Goal: Communication & Community: Answer question/provide support

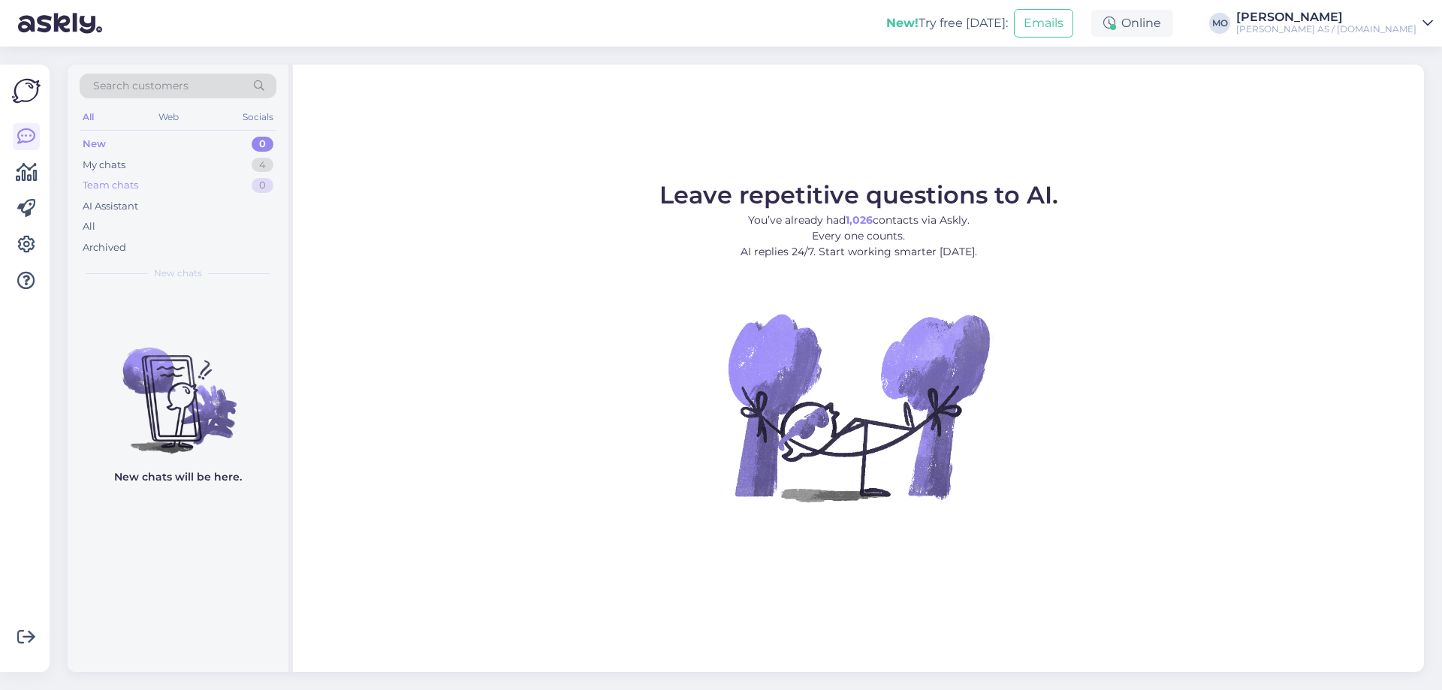
click at [123, 183] on div "Team chats" at bounding box center [111, 185] width 56 height 15
click at [125, 170] on div "My chats" at bounding box center [104, 165] width 43 height 15
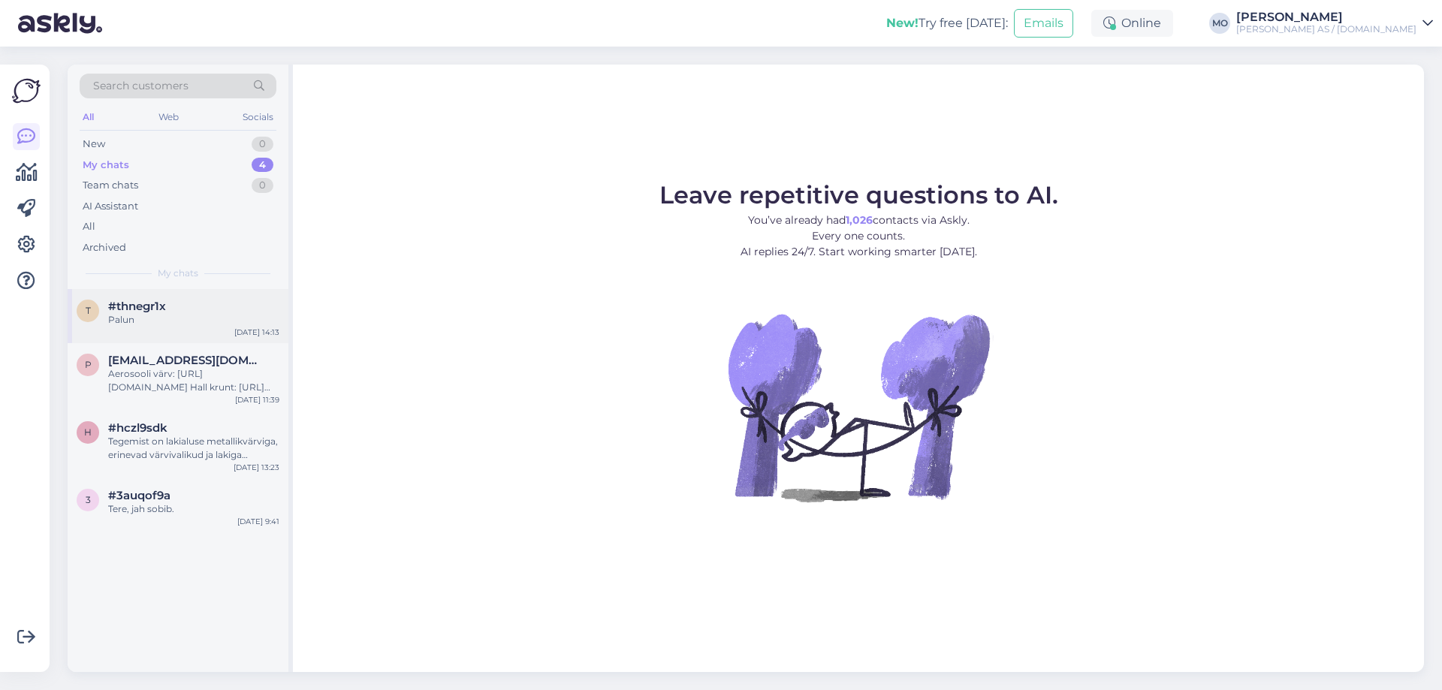
click at [140, 315] on div "Palun" at bounding box center [193, 320] width 171 height 14
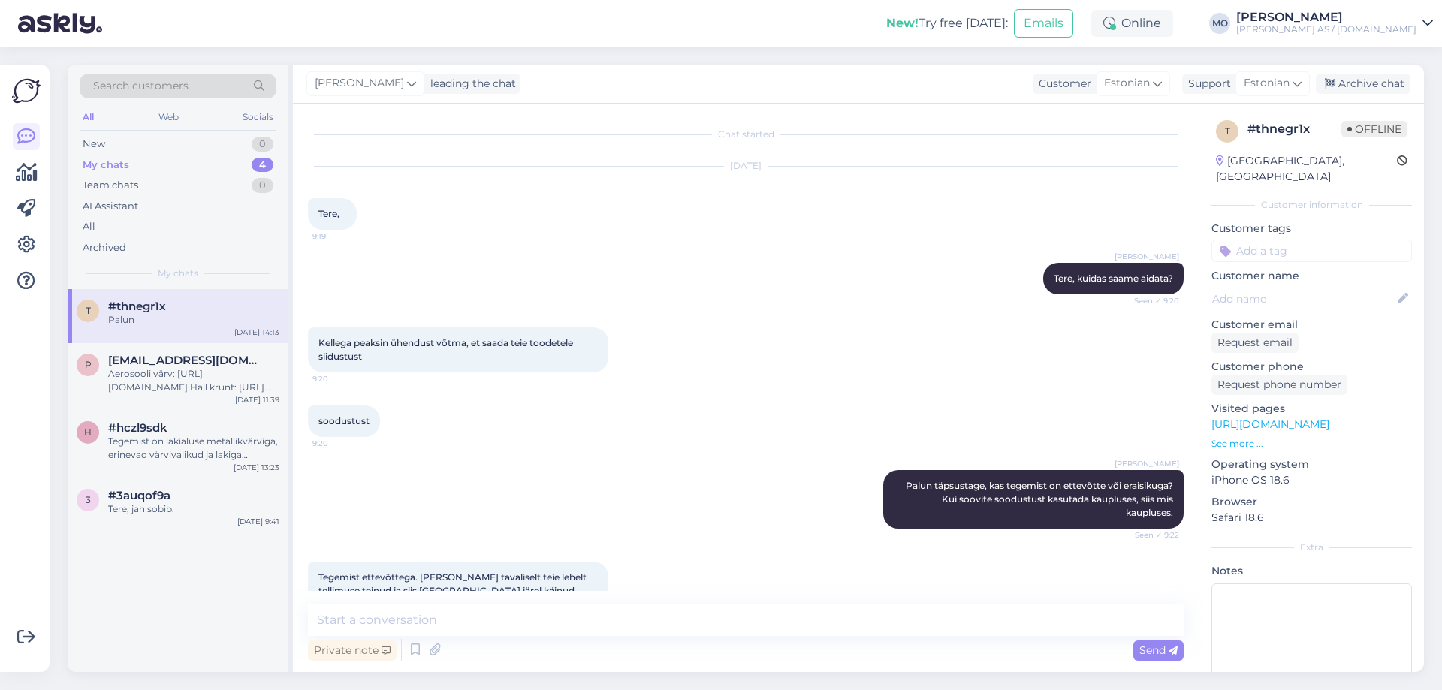
scroll to position [1222, 0]
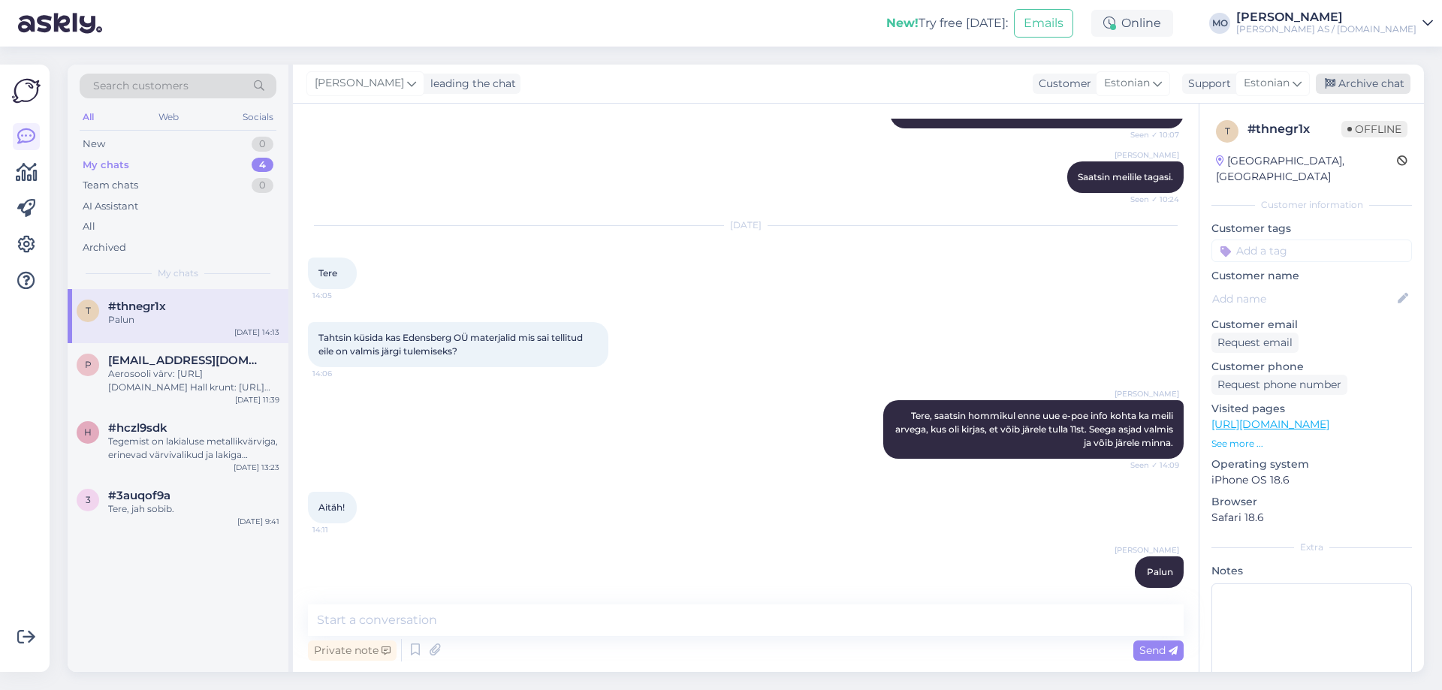
click at [1392, 85] on div "Archive chat" at bounding box center [1363, 84] width 95 height 20
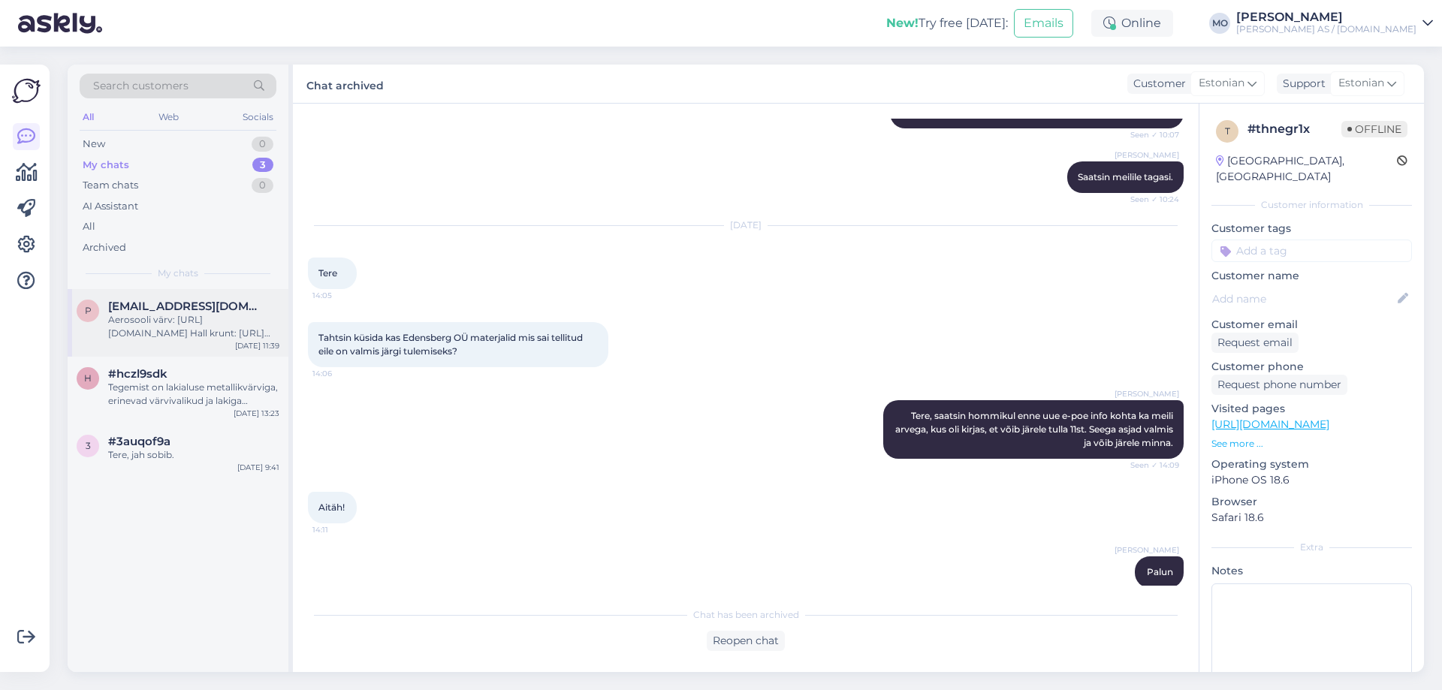
click at [132, 318] on div "Aerosooli värv: [URL][DOMAIN_NAME] Hall krunt: [URL][DOMAIN_NAME] Antud värv va…" at bounding box center [193, 326] width 171 height 27
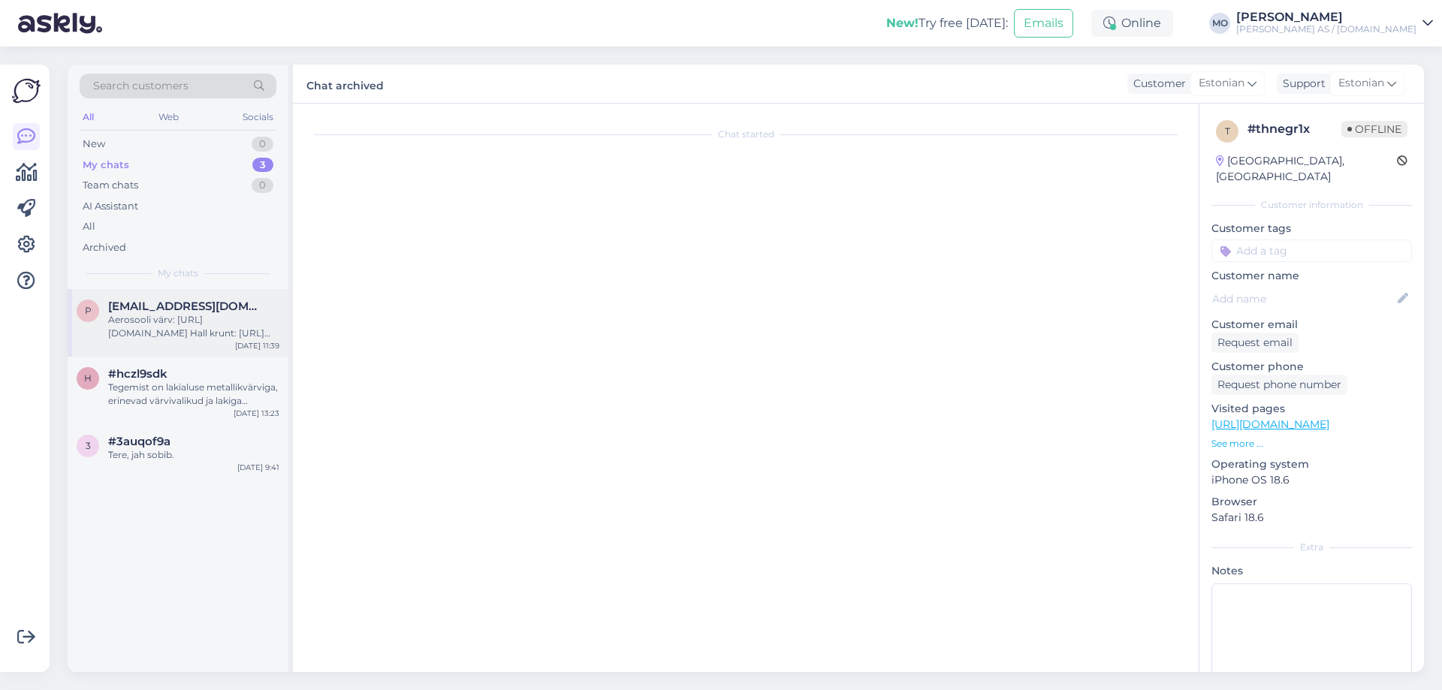
scroll to position [0, 0]
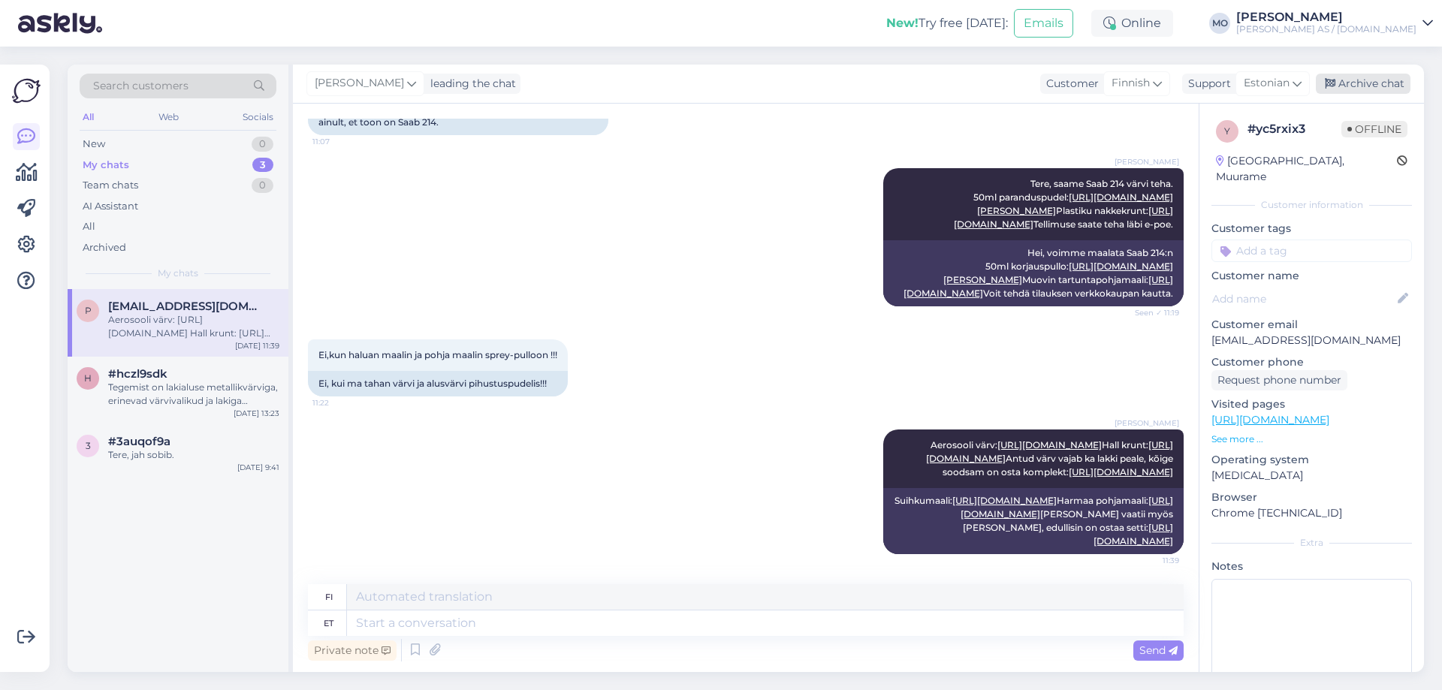
click at [1380, 87] on div "Archive chat" at bounding box center [1363, 84] width 95 height 20
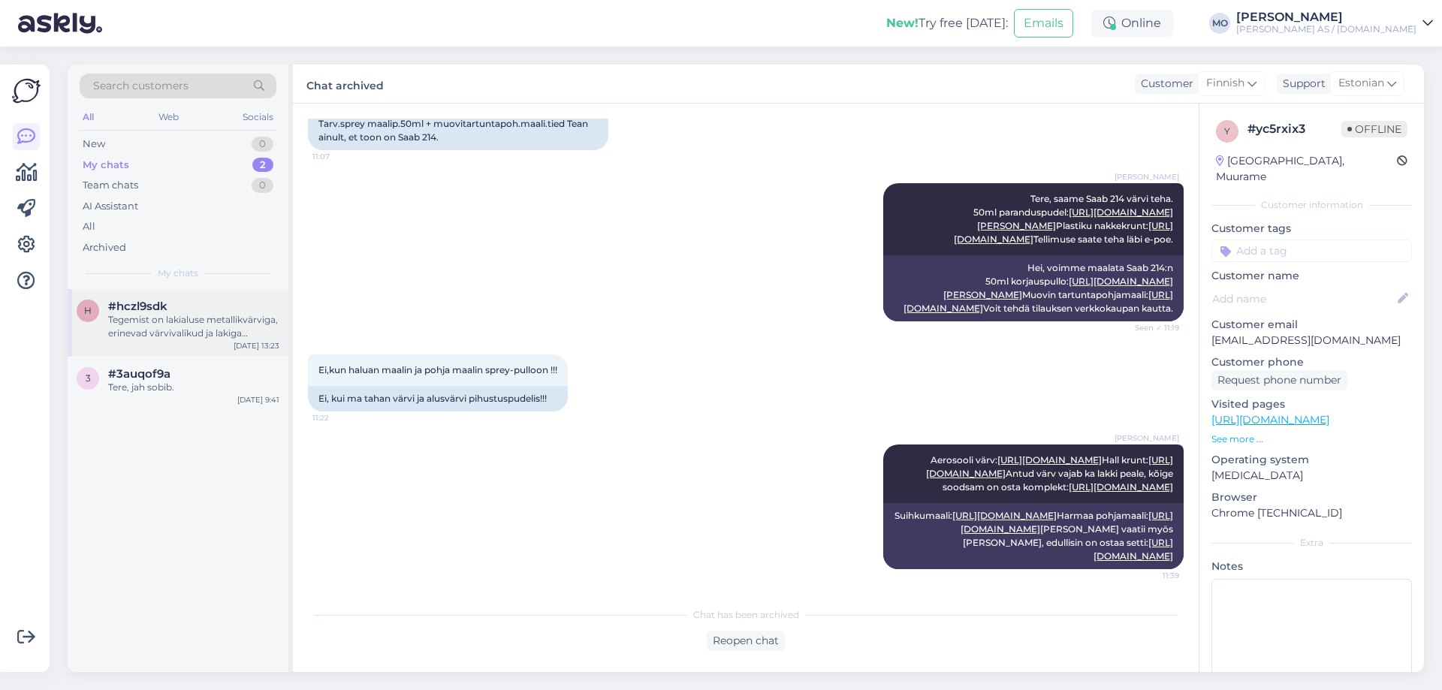
click at [218, 310] on div "#hczl9sdk" at bounding box center [193, 307] width 171 height 14
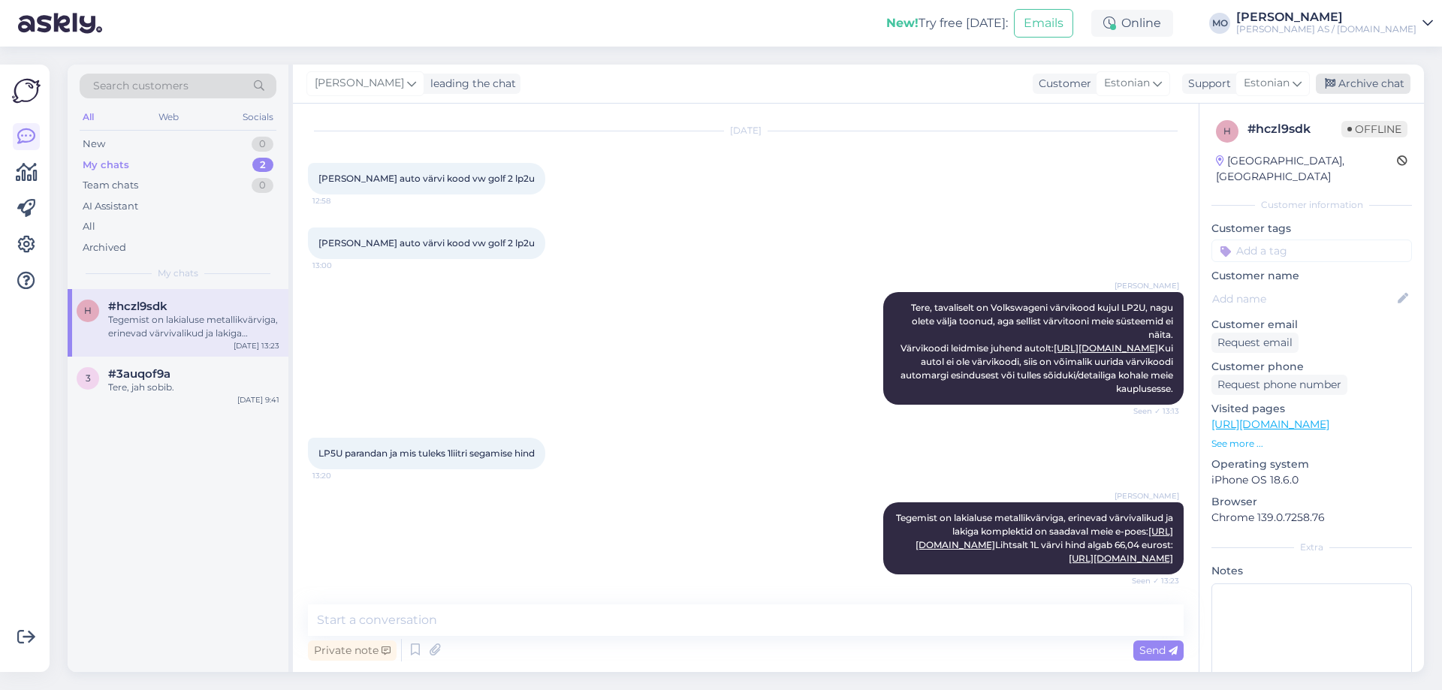
click at [1370, 82] on div "Archive chat" at bounding box center [1363, 84] width 95 height 20
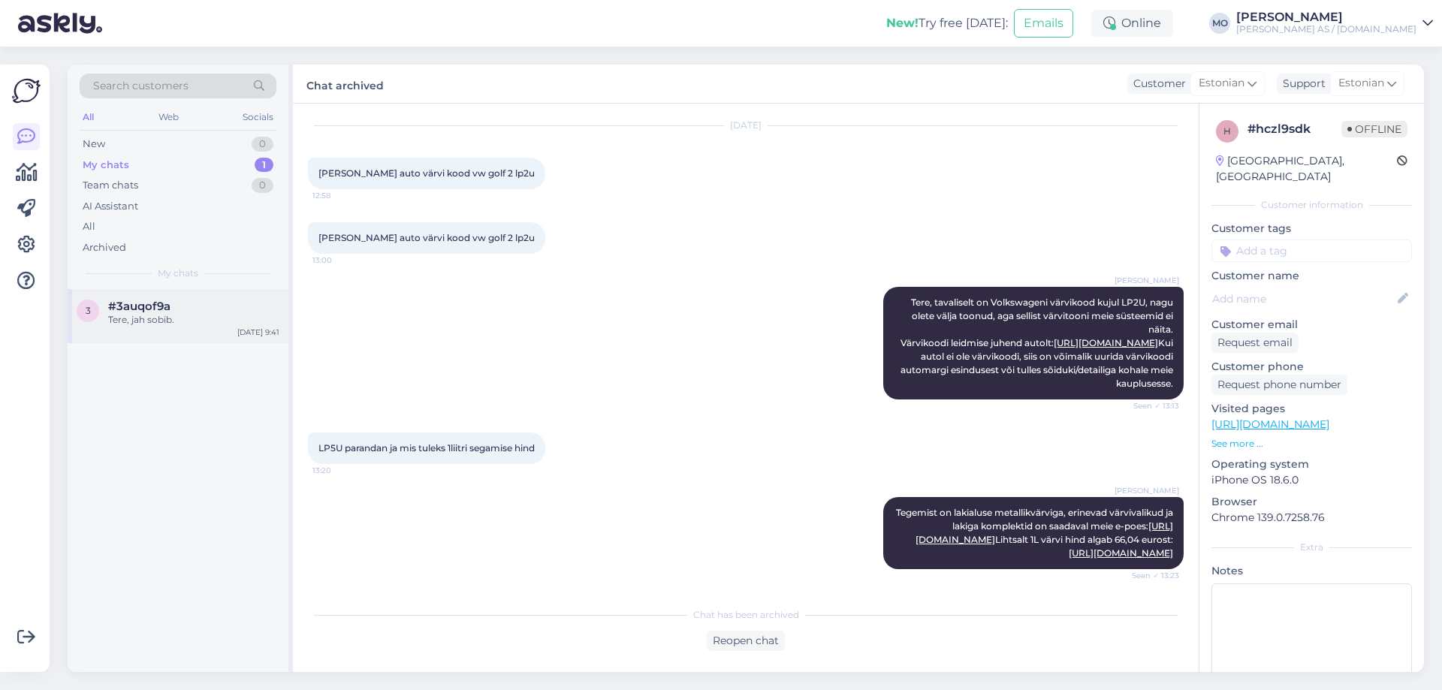
click at [134, 315] on div "Tere, jah sobib." at bounding box center [193, 320] width 171 height 14
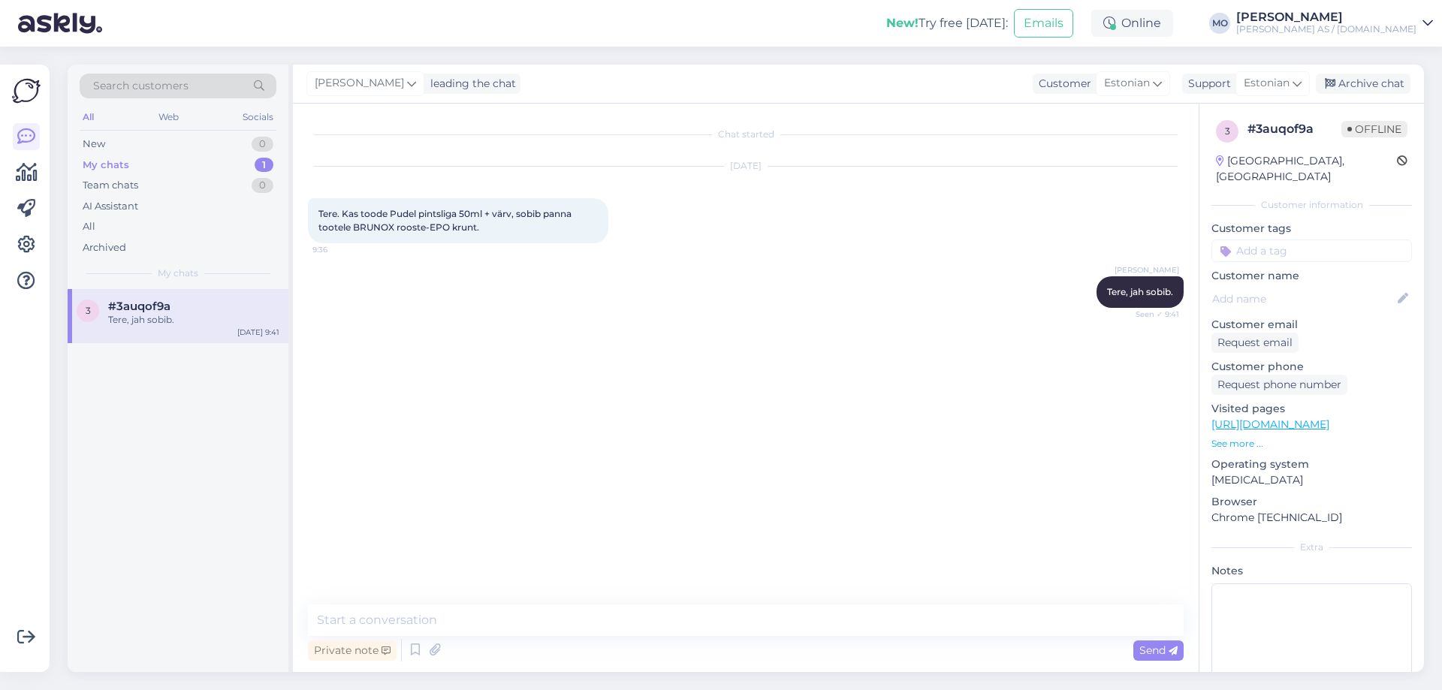
click at [1380, 72] on div "[PERSON_NAME] leading the chat Customer Estonian Support Estonian Archive chat" at bounding box center [858, 84] width 1131 height 39
click at [1365, 80] on div "Archive chat" at bounding box center [1363, 84] width 95 height 20
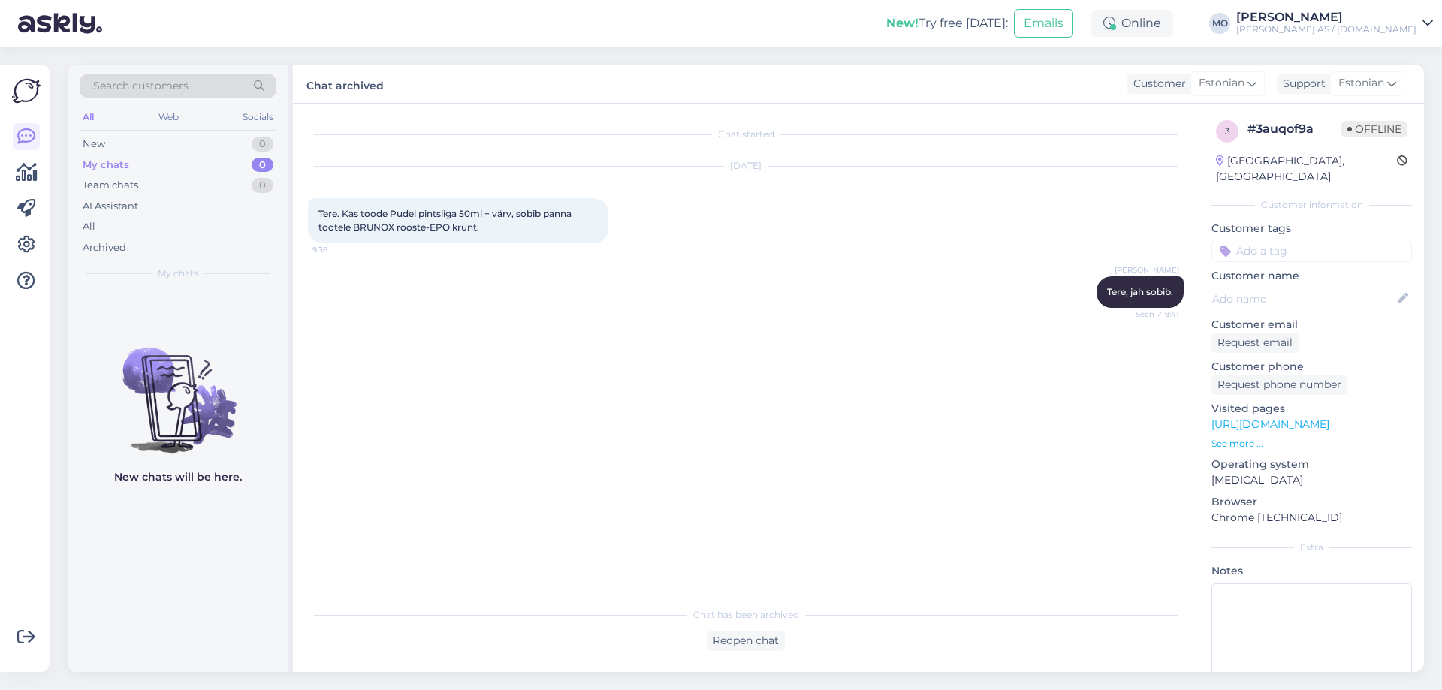
click at [115, 258] on div "Search customers All Web Socials New 0 My chats 0 Team chats 0 AI Assistant All…" at bounding box center [178, 177] width 221 height 225
click at [113, 251] on div "Archived" at bounding box center [105, 247] width 44 height 15
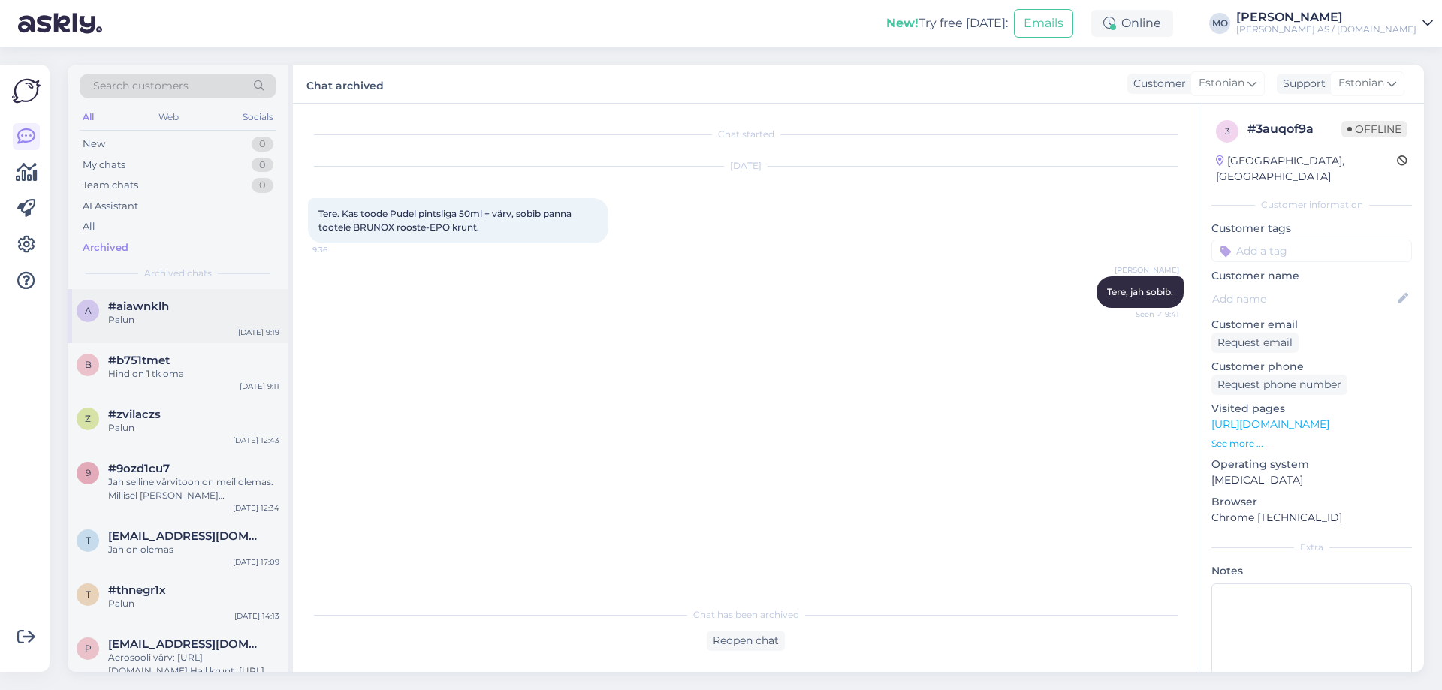
click at [148, 318] on div "Palun" at bounding box center [193, 320] width 171 height 14
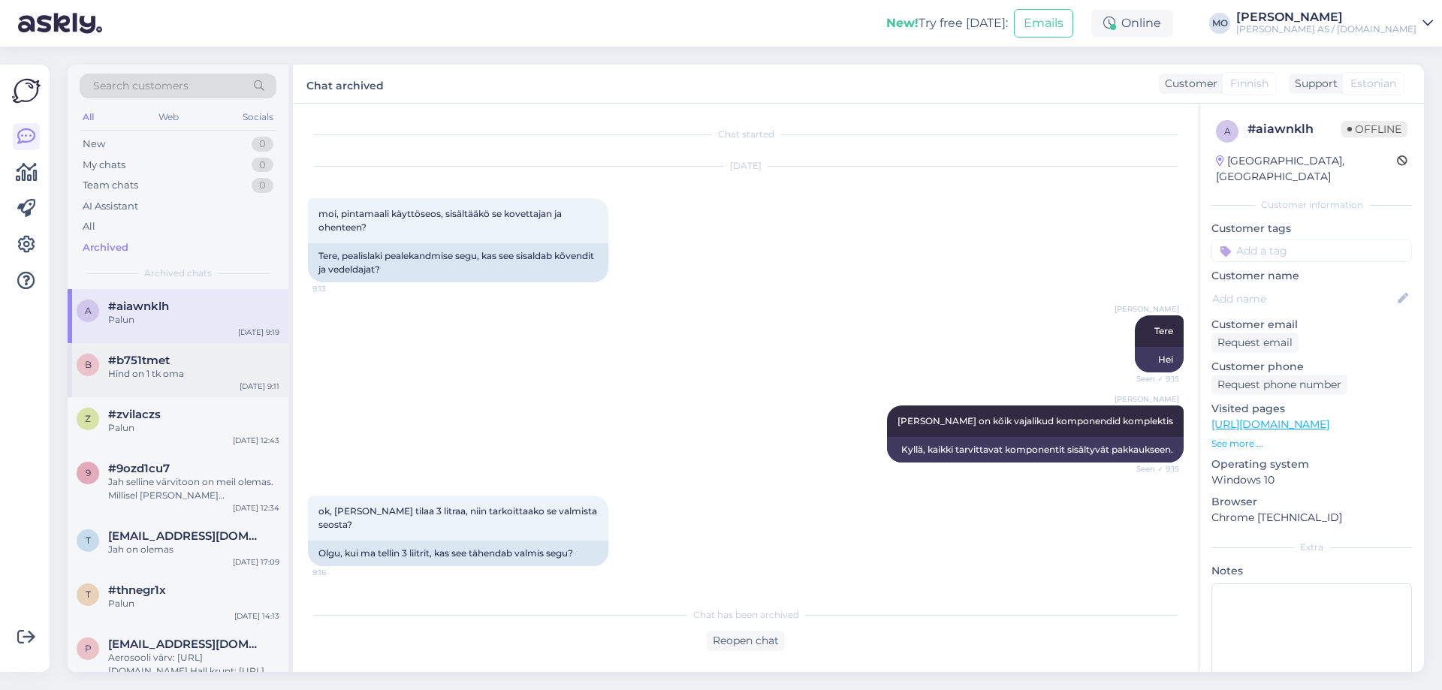
click at [150, 372] on div "Hind on 1 tk oma" at bounding box center [193, 374] width 171 height 14
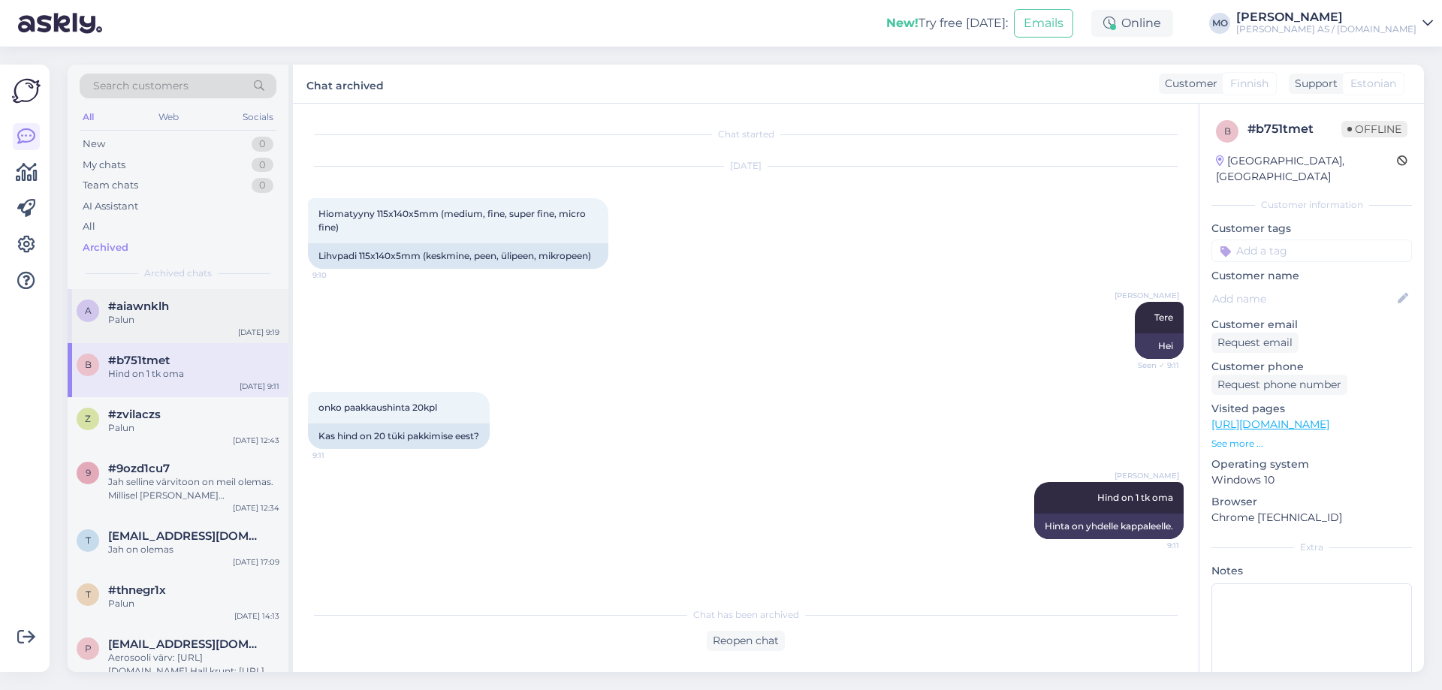
click at [123, 313] on div "Palun" at bounding box center [193, 320] width 171 height 14
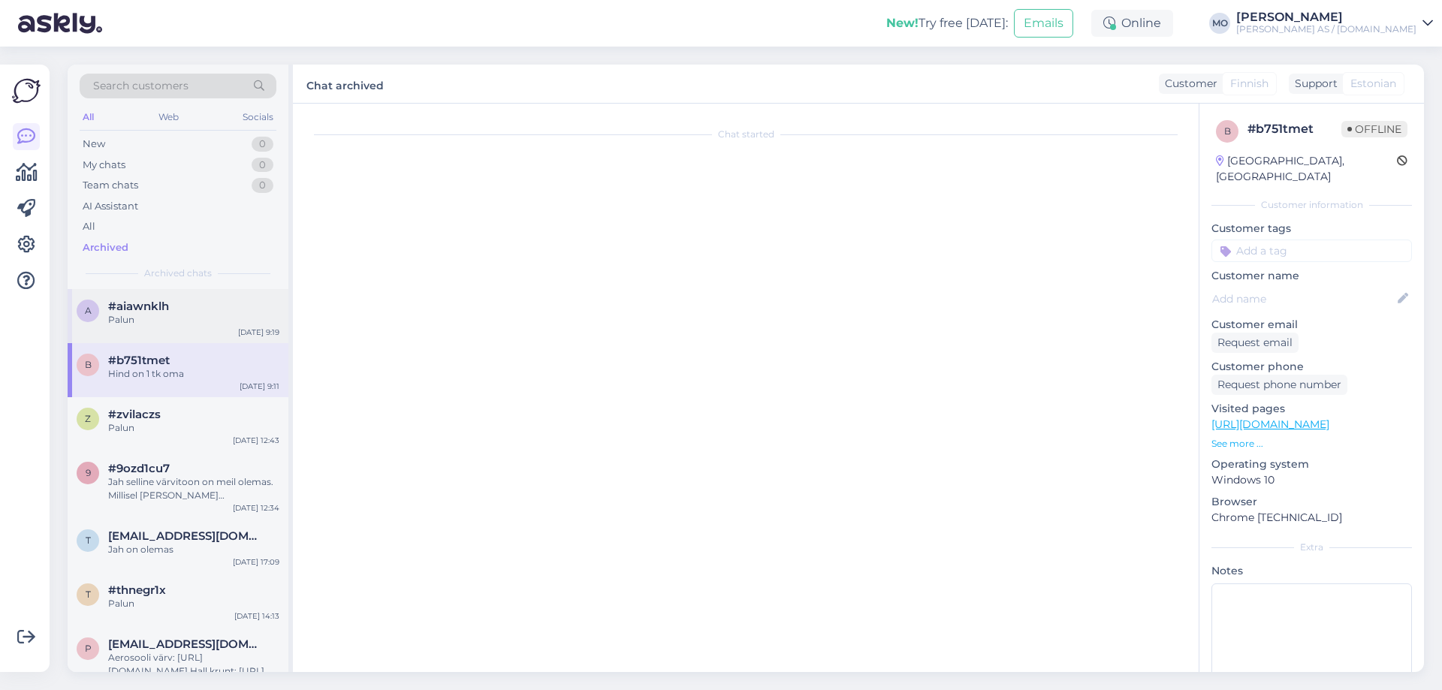
scroll to position [461, 0]
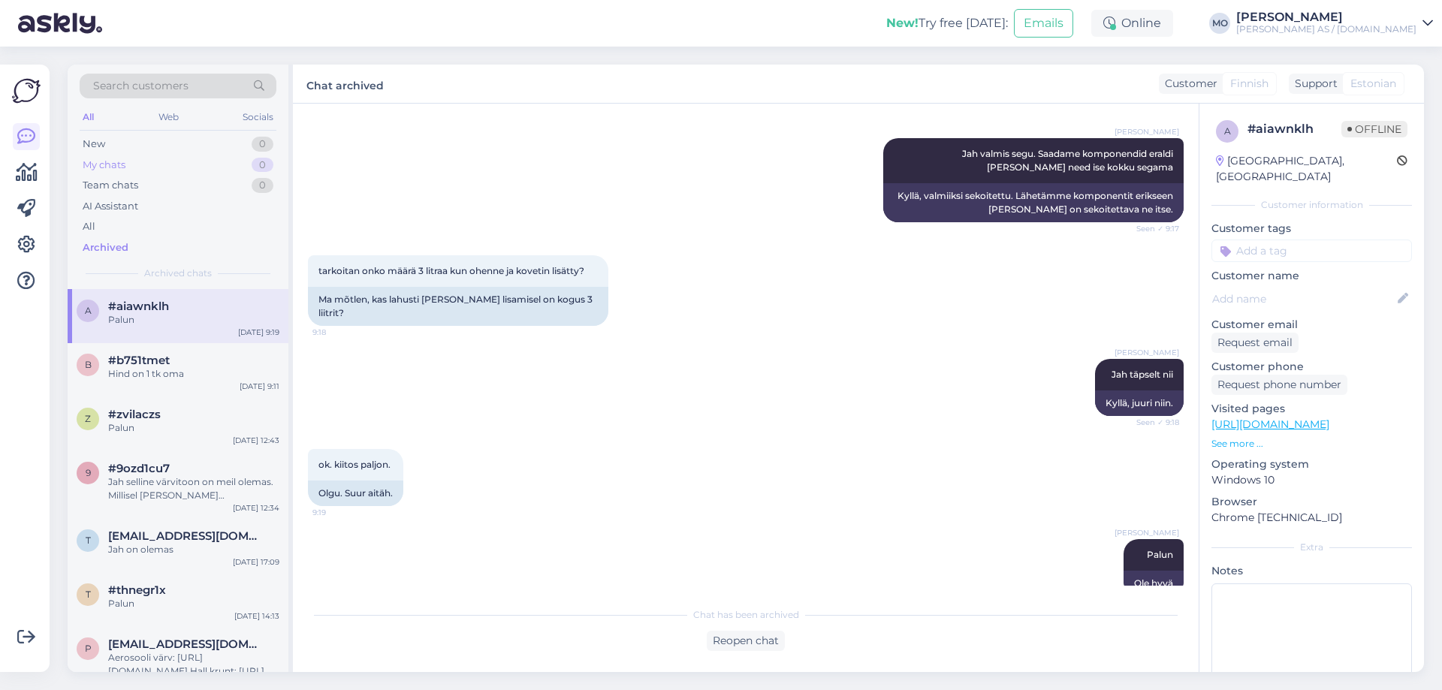
click at [155, 157] on div "My chats 0" at bounding box center [178, 165] width 197 height 21
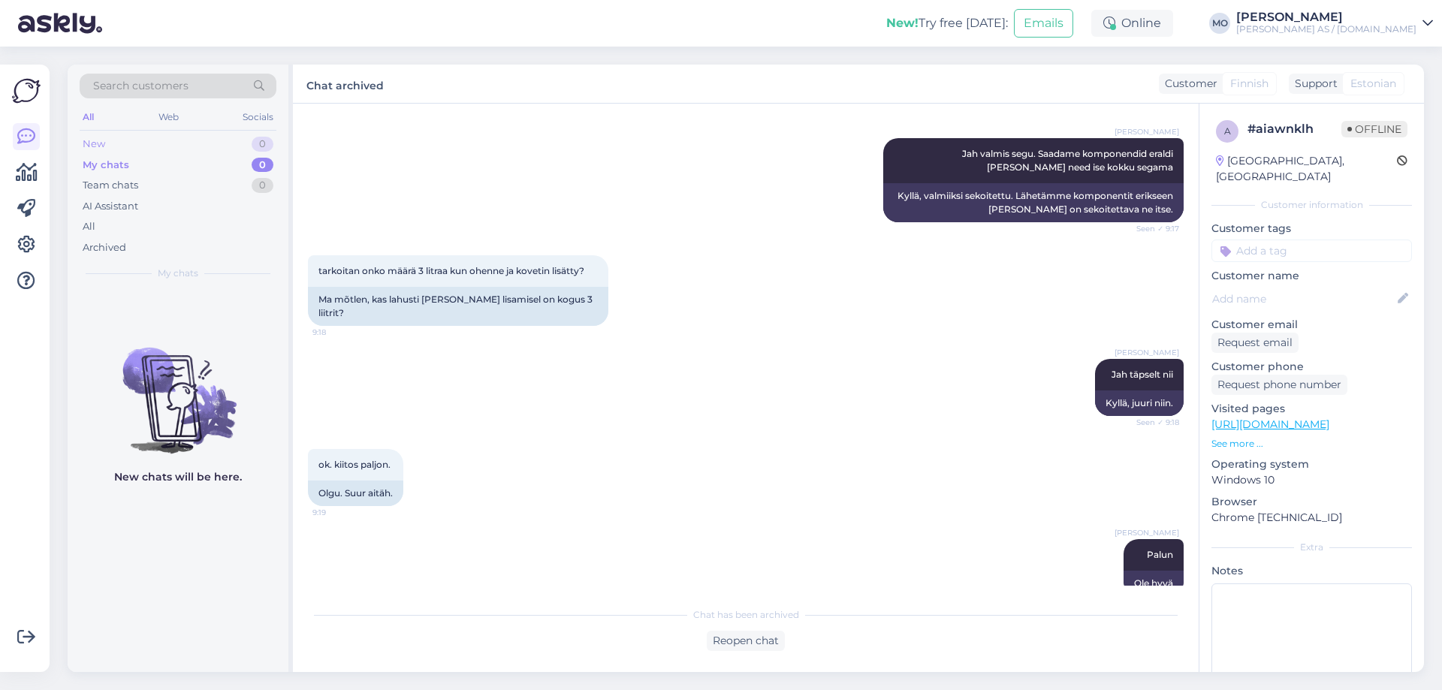
click at [153, 143] on div "New 0" at bounding box center [178, 144] width 197 height 21
click at [143, 167] on div "My chats 0" at bounding box center [178, 165] width 197 height 21
click at [142, 180] on div "Team chats 0" at bounding box center [178, 185] width 197 height 21
click at [109, 146] on div "New 1" at bounding box center [178, 144] width 197 height 21
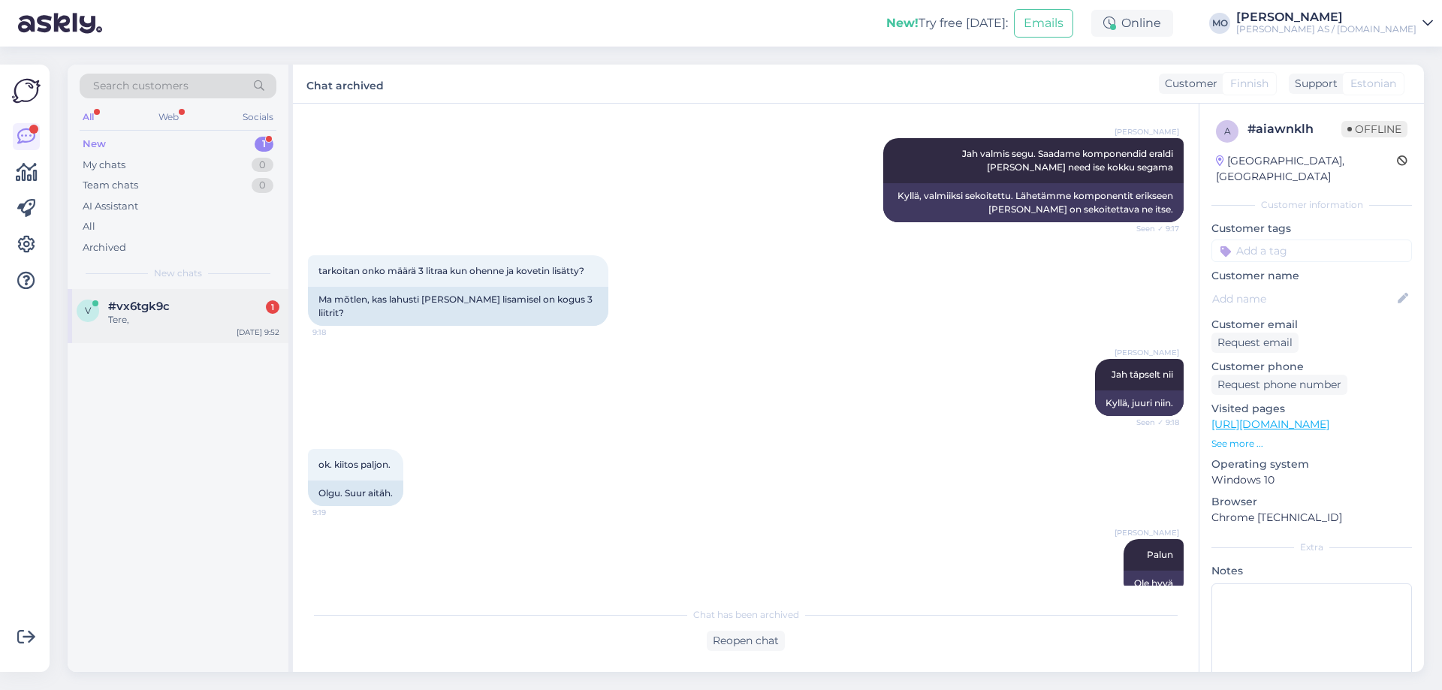
click at [161, 313] on div "Tere," at bounding box center [193, 320] width 171 height 14
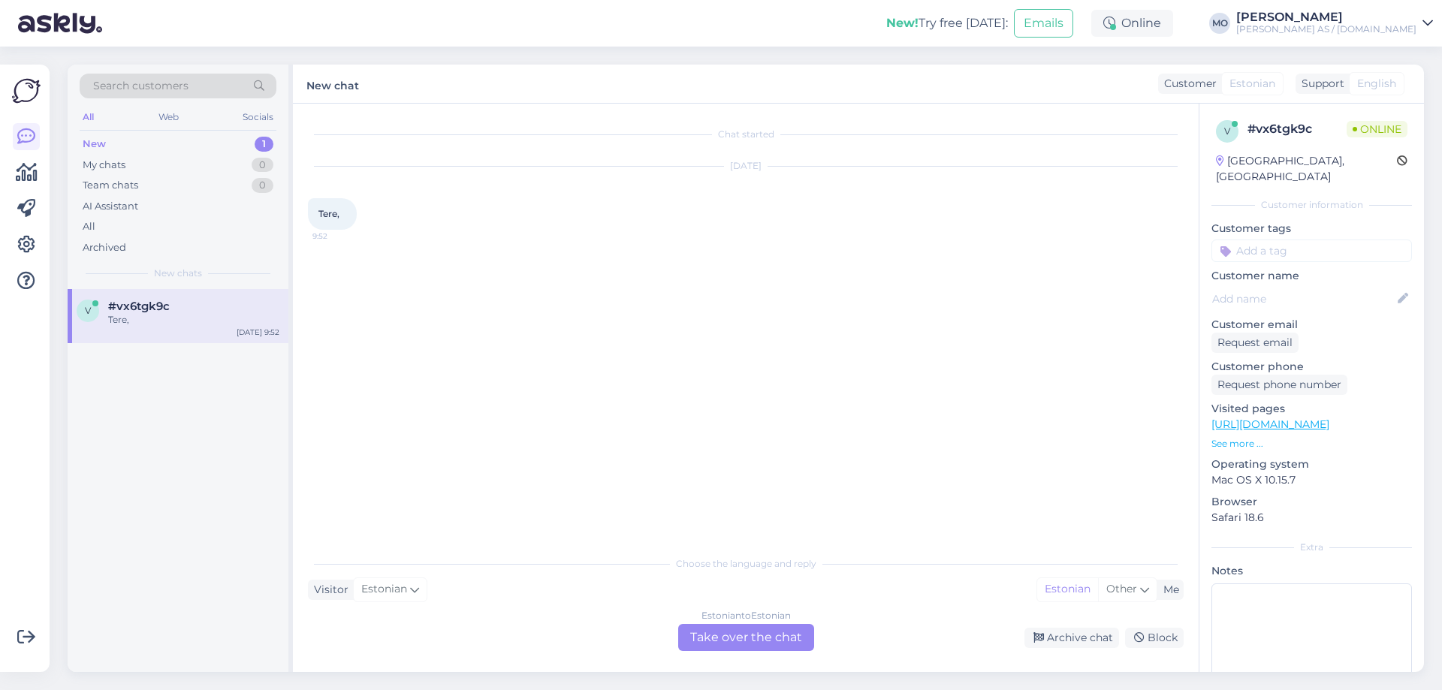
click at [742, 639] on div "Estonian to Estonian Take over the chat" at bounding box center [746, 637] width 136 height 27
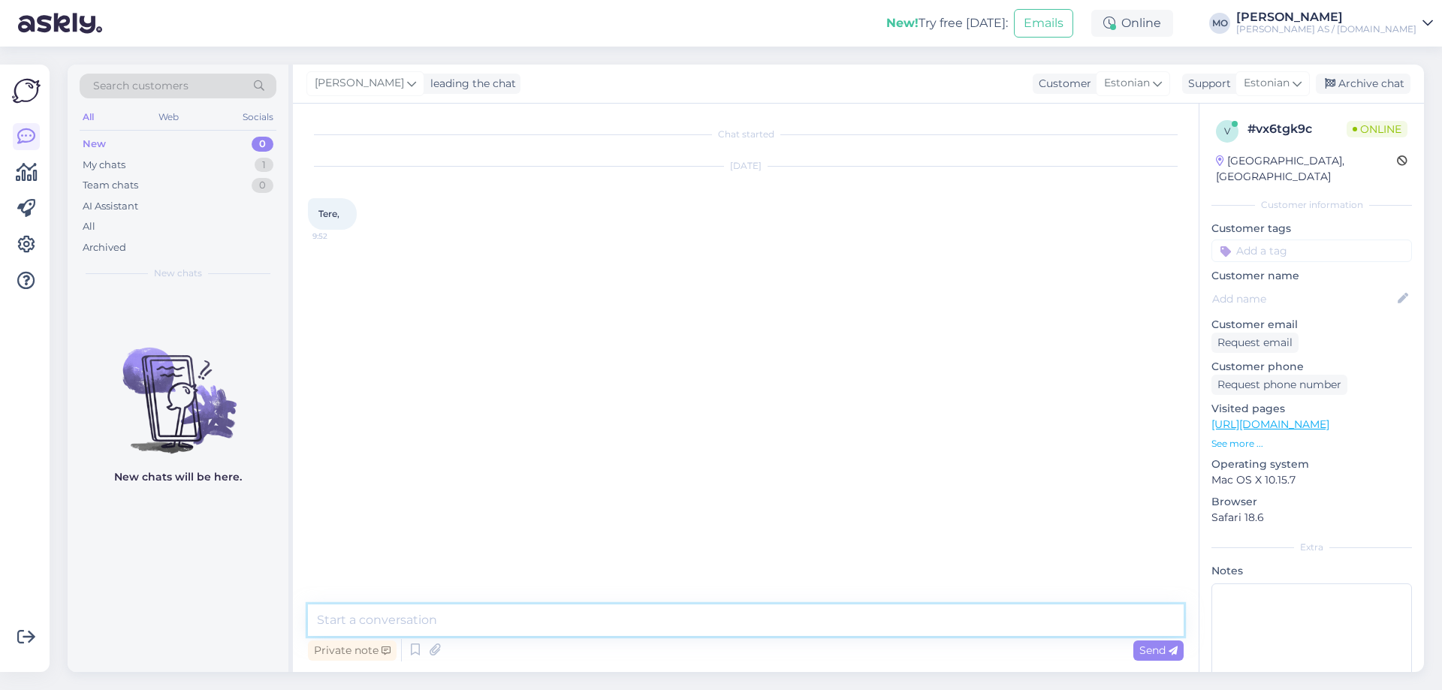
click at [539, 626] on textarea at bounding box center [746, 621] width 876 height 32
type textarea "Tere, kuidas saame aiadata?"
drag, startPoint x: 1143, startPoint y: 290, endPoint x: 479, endPoint y: 626, distance: 744.3
click at [479, 626] on textarea at bounding box center [746, 621] width 876 height 32
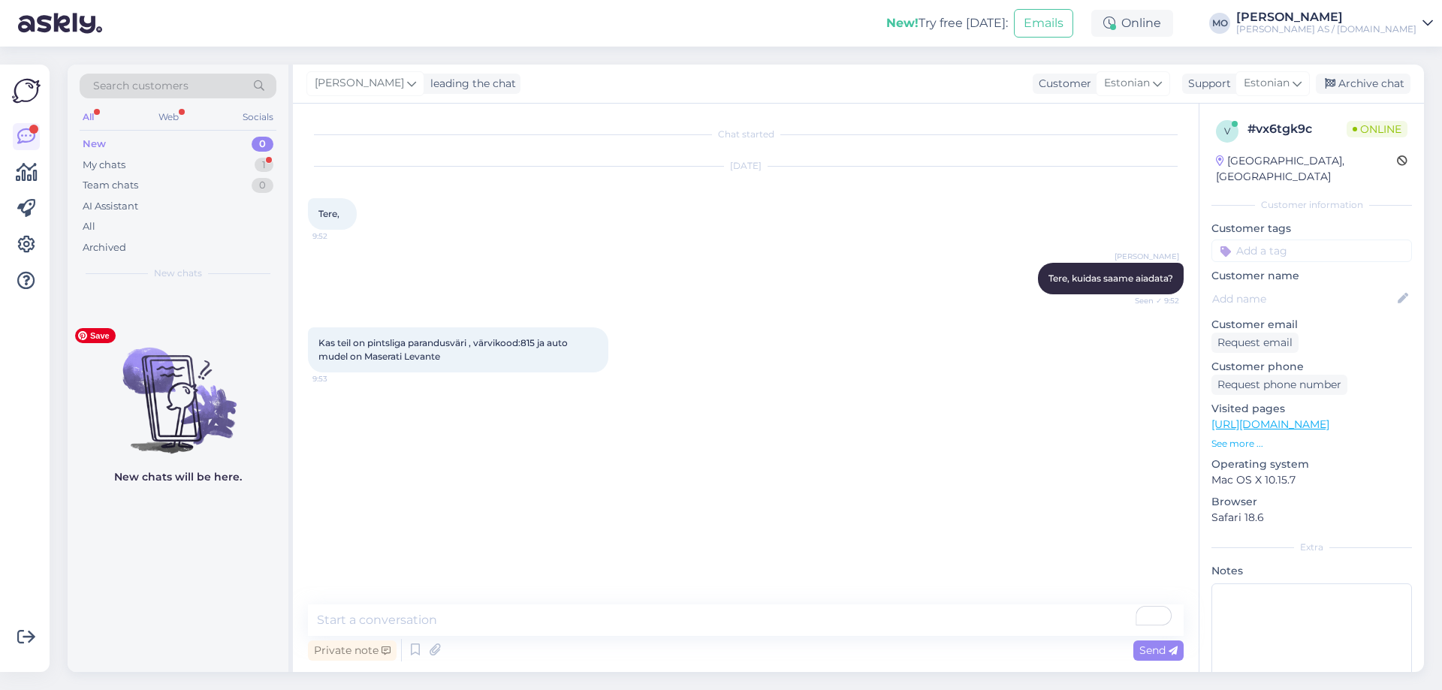
click at [342, 484] on div "Chat started [DATE] Tere, 9:52 [PERSON_NAME] Tere, kuidas saame aiadata? Seen ✓…" at bounding box center [752, 355] width 889 height 472
click at [355, 448] on div "Chat started [DATE] Tere, 9:52 [PERSON_NAME] Tere, kuidas saame aiadata? Seen ✓…" at bounding box center [752, 355] width 889 height 472
click at [392, 629] on textarea "To enrich screen reader interactions, please activate Accessibility in Grammarl…" at bounding box center [746, 621] width 876 height 32
type textarea "K"
type textarea "Mis tooni, antud värv peaks olema?"
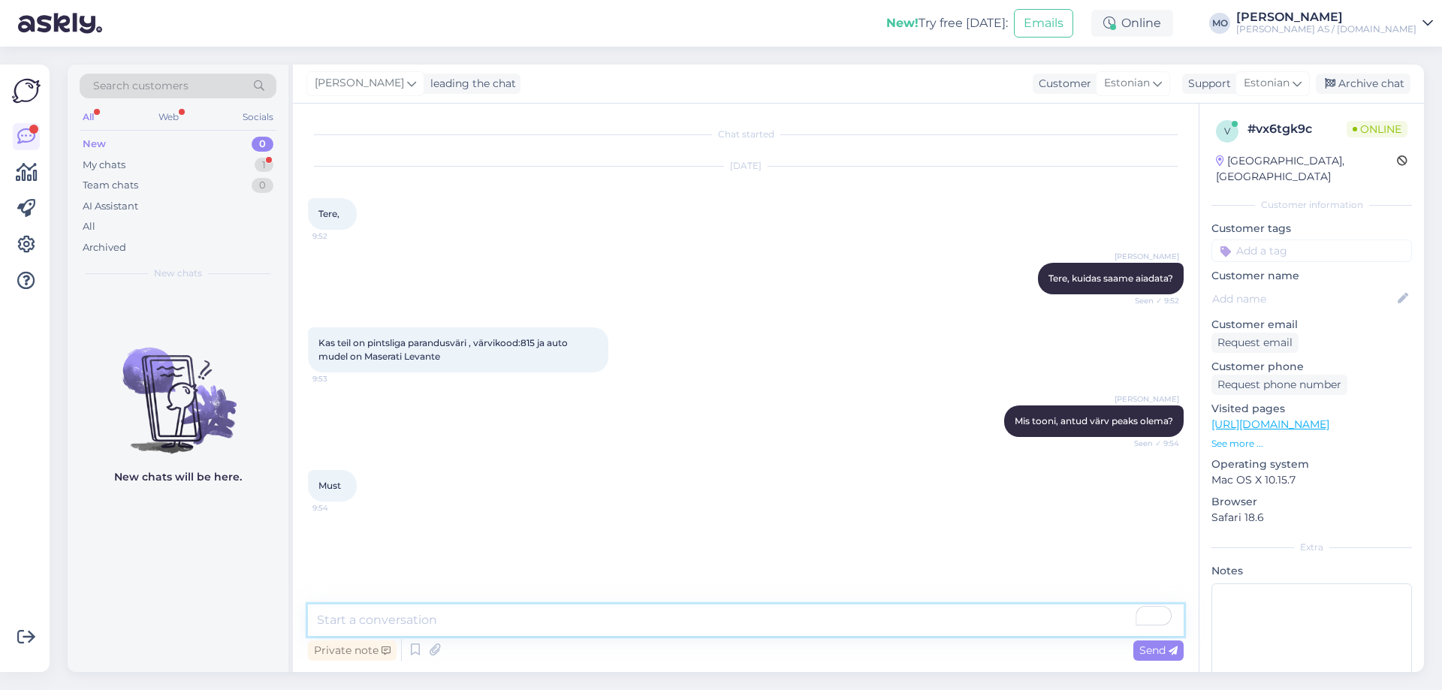
click at [376, 627] on textarea "To enrich screen reader interactions, please activate Accessibility in Grammarl…" at bounding box center [746, 621] width 876 height 32
type textarea "Jah, saame [PERSON_NAME] pakkuda, peaks olema must metallikvärv, mis tuleb ka l…"
click at [1154, 653] on span "Send" at bounding box center [1158, 651] width 38 height 14
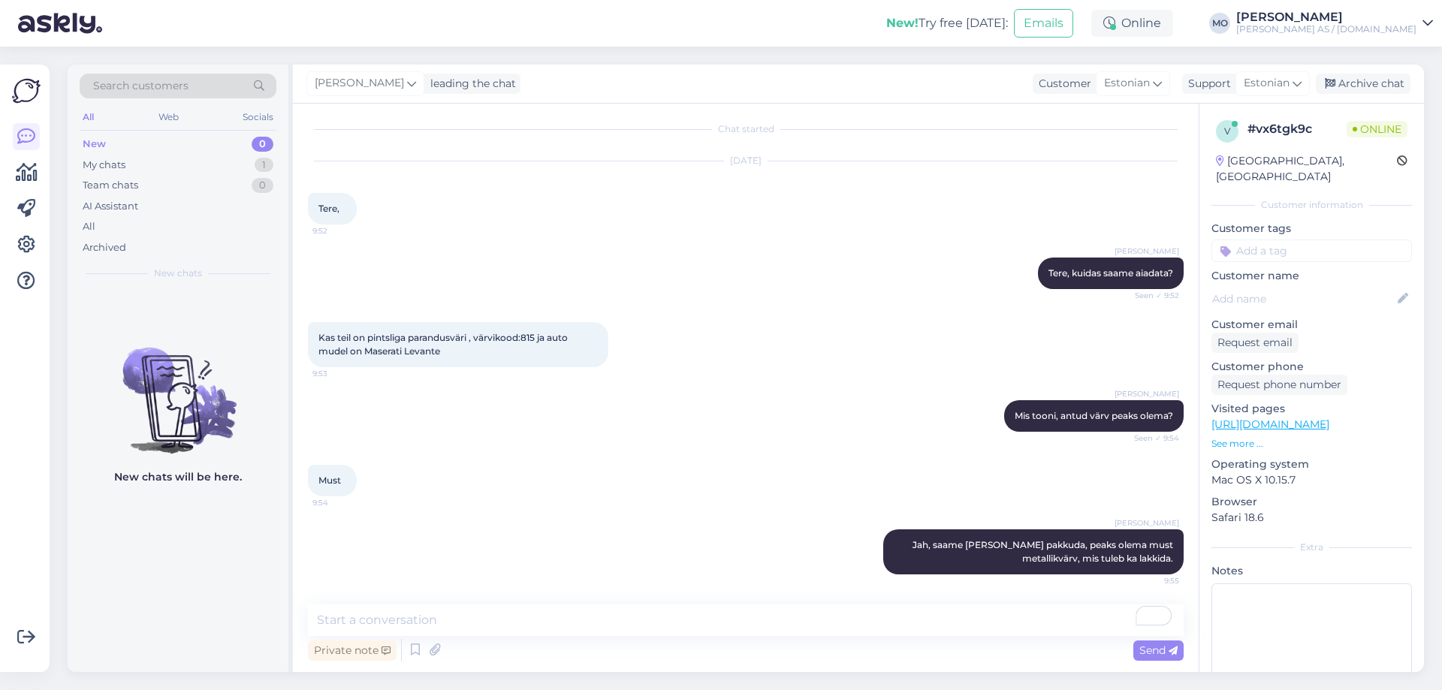
click at [345, 583] on div "[PERSON_NAME] Jah, saame [PERSON_NAME] pakkuda, peaks olema must metallikvärv, …" at bounding box center [746, 552] width 876 height 78
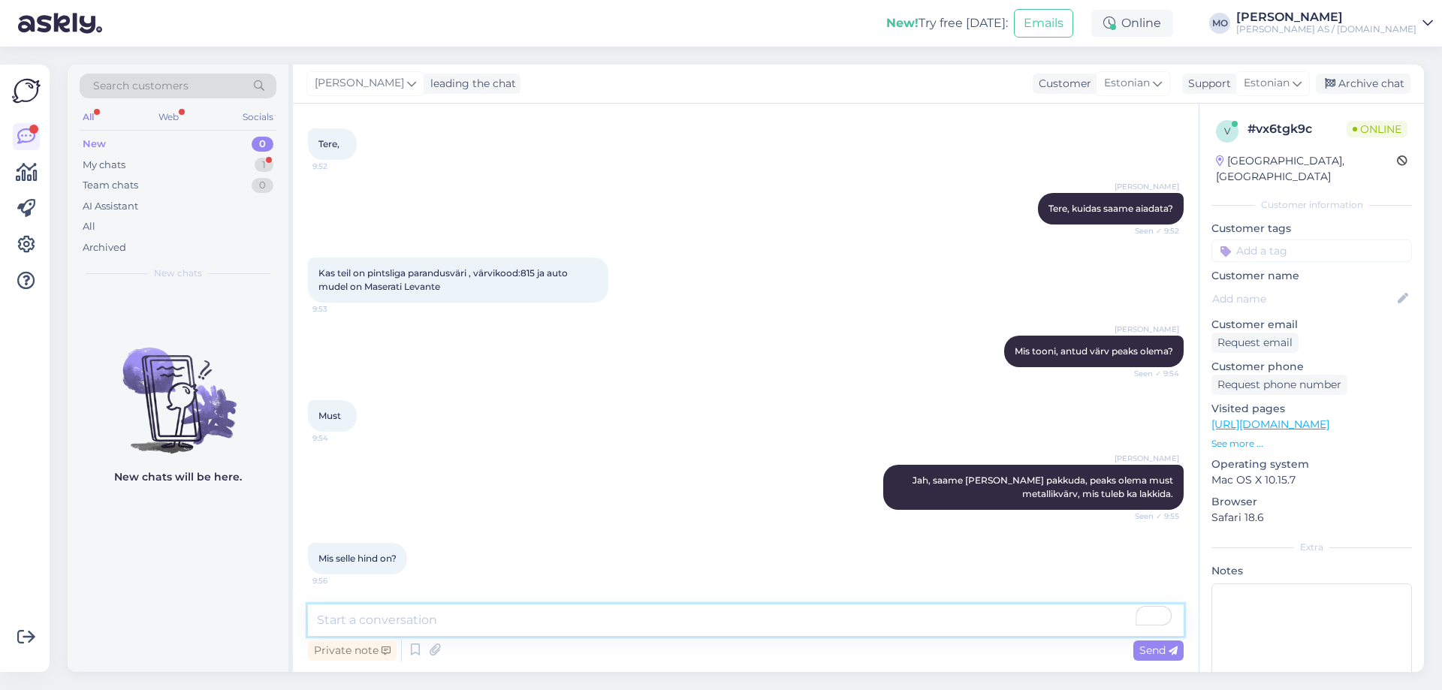
click at [818, 625] on textarea "To enrich screen reader interactions, please activate Accessibility in Grammarl…" at bounding box center [746, 621] width 876 height 32
type textarea "Mis [PERSON_NAME] soovite, kas aerosoolina, paranduspintsli või värvipüssiga vä…"
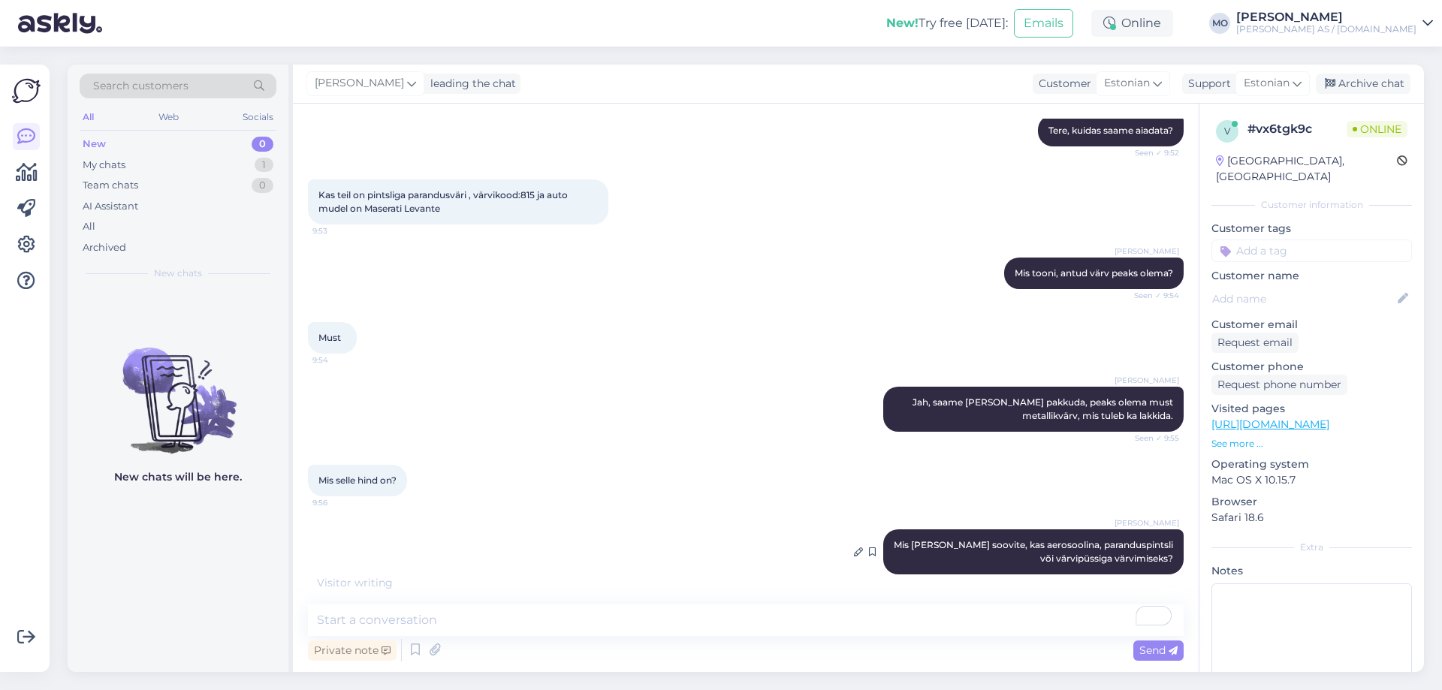
scroll to position [213, 0]
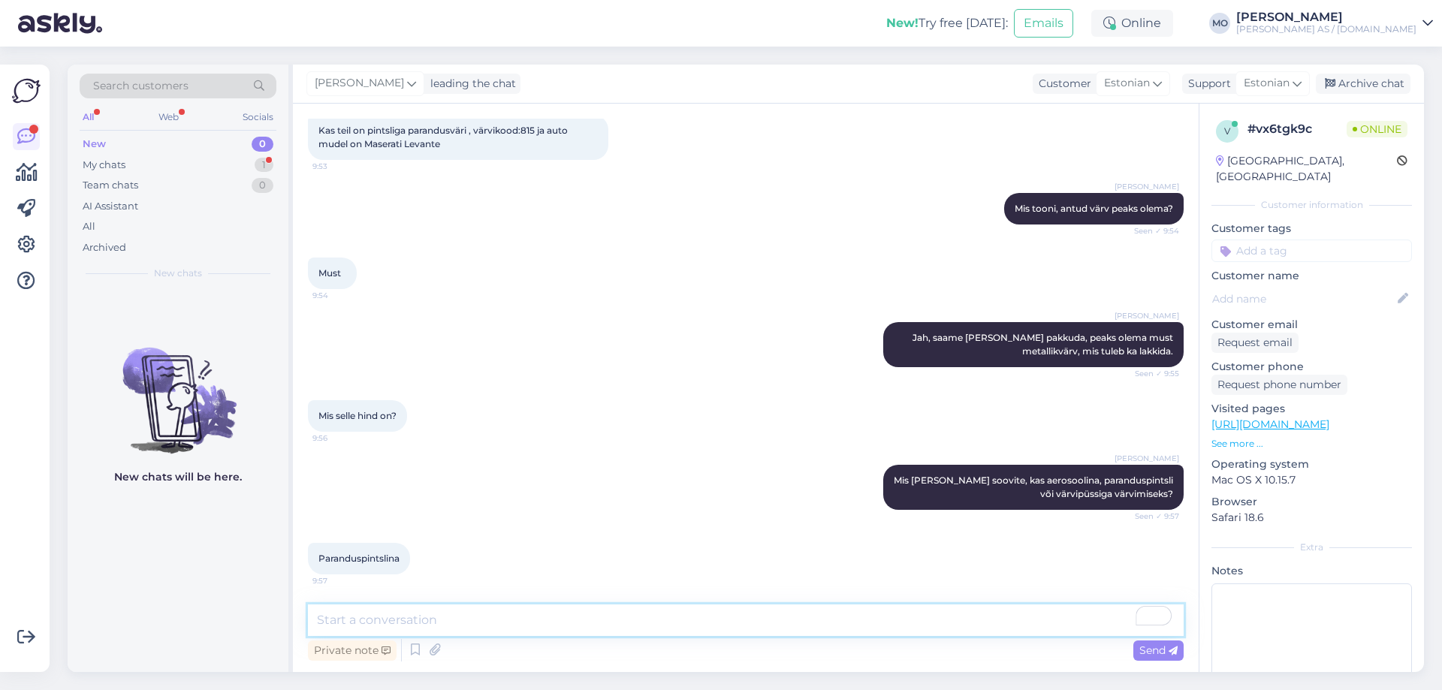
click at [523, 626] on textarea "To enrich screen reader interactions, please activate Accessibility in Grammarl…" at bounding box center [746, 621] width 876 height 32
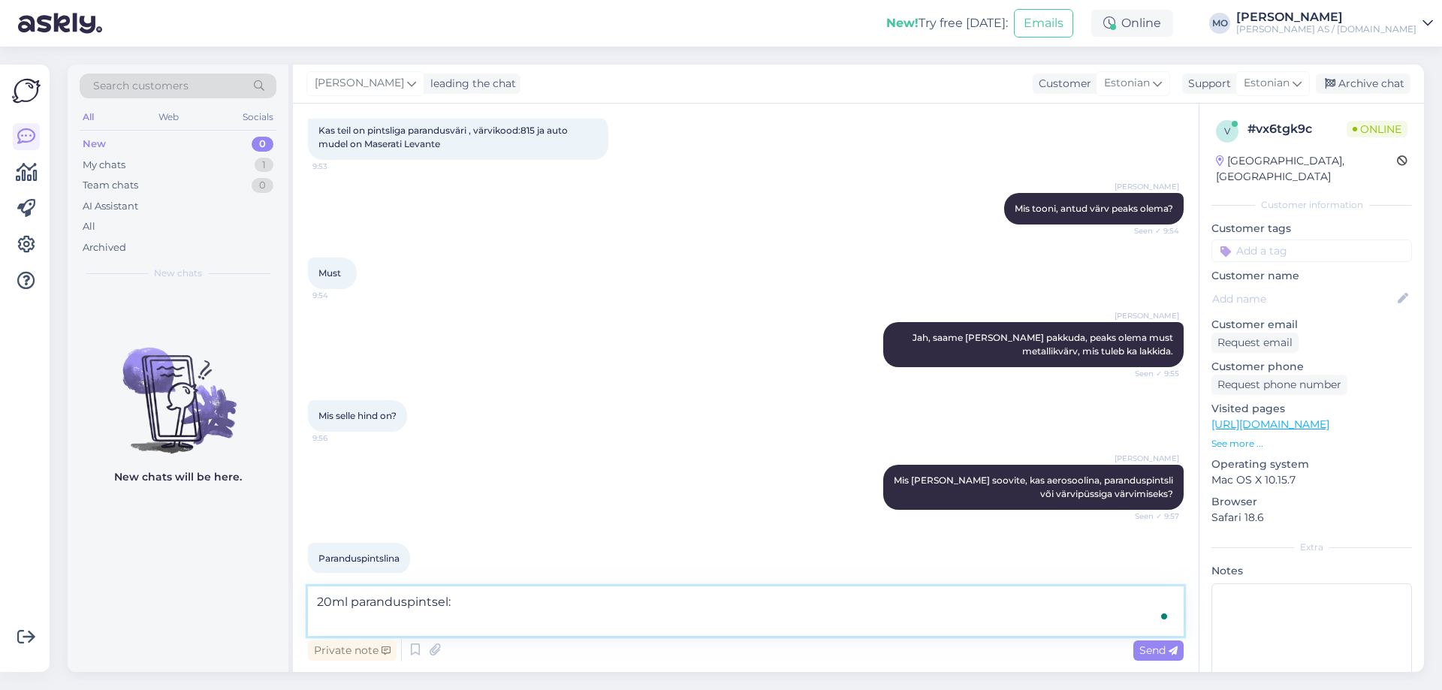
scroll to position [228, 0]
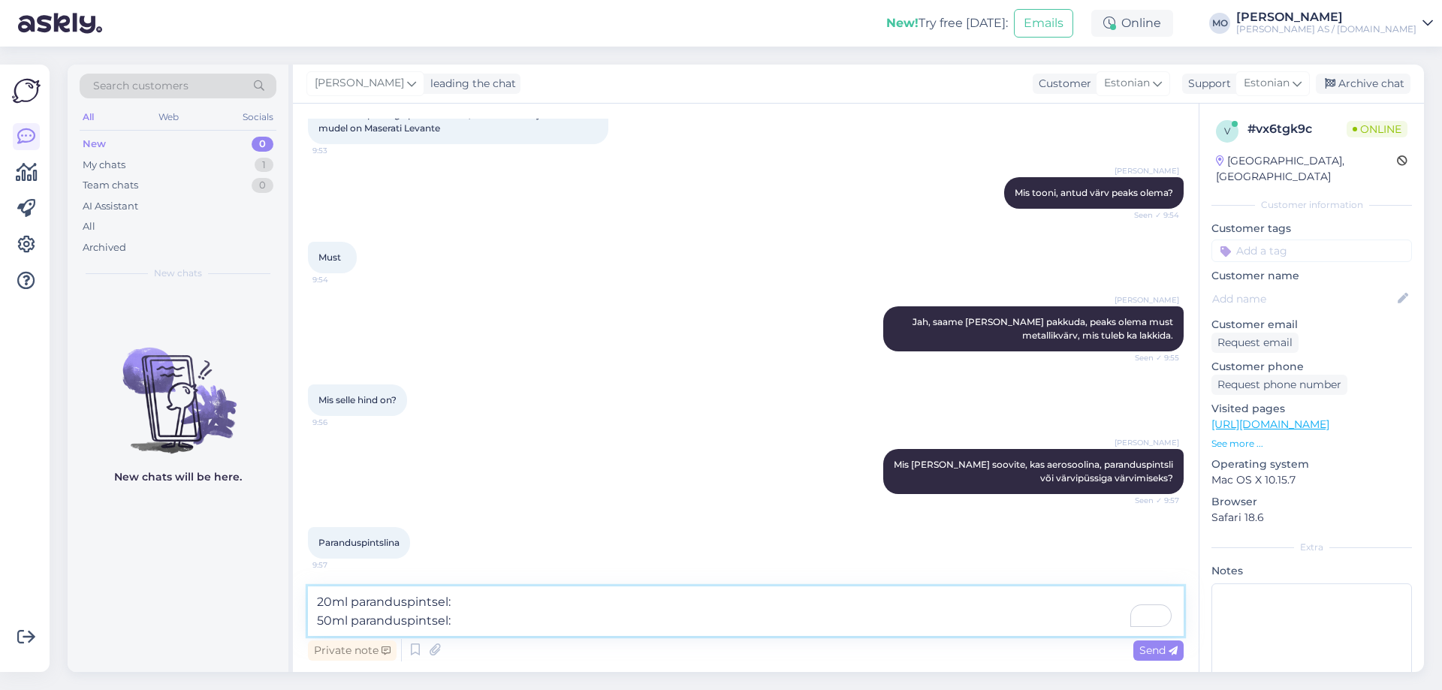
click at [447, 600] on textarea "20ml paranduspintsel: 50ml paranduspintsel:" at bounding box center [746, 612] width 876 height 50
click at [546, 599] on textarea "20ml paranduspintsel 9-14 eurot : 50ml paranduspintsel:" at bounding box center [746, 612] width 876 height 50
paste textarea "[URL][DOMAIN_NAME]"
click at [447, 599] on textarea "20ml paranduspintsel 9-14 eurot : [URL][DOMAIN_NAME] 50ml paranduspintsel:" at bounding box center [746, 612] width 876 height 50
click at [451, 617] on textarea "20ml paranduspintsel/pliiats 9-14 eurot : [URL][DOMAIN_NAME] 50ml paranduspints…" at bounding box center [746, 612] width 876 height 50
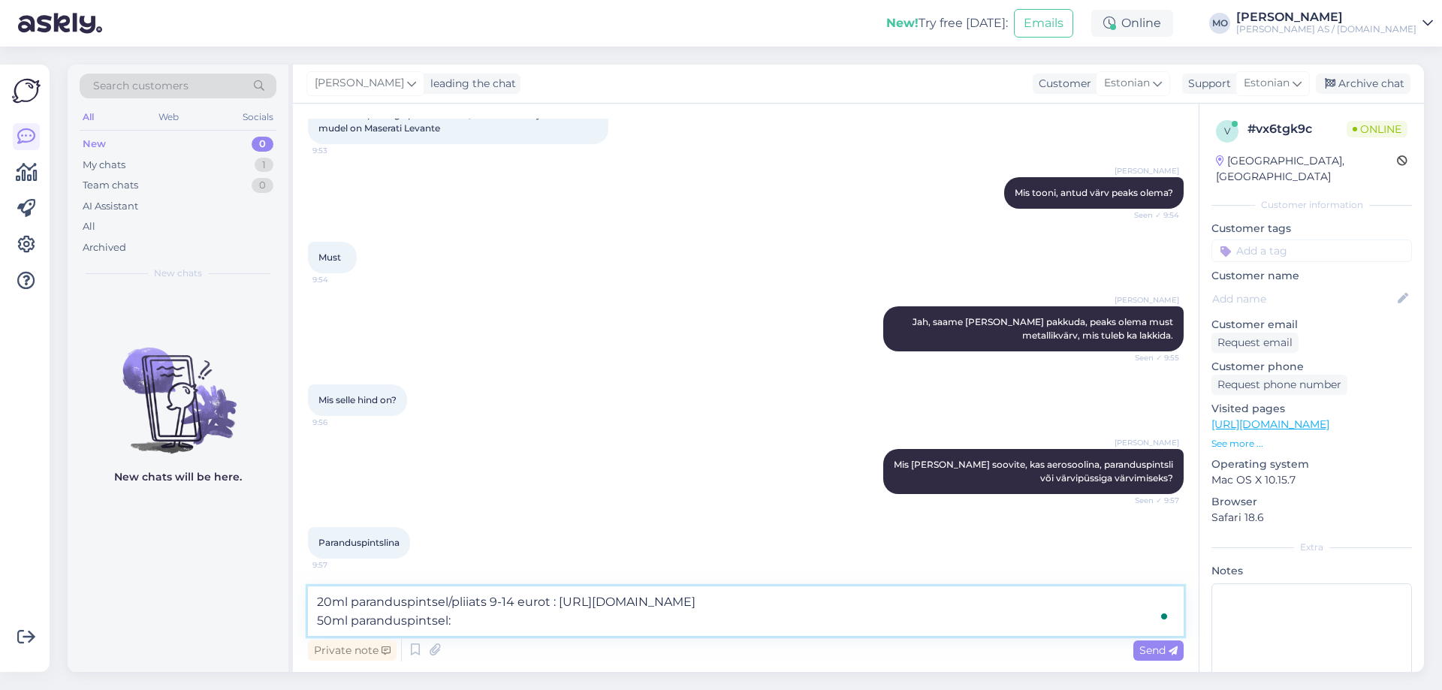
click at [450, 617] on textarea "20ml paranduspintsel/pliiats 9-14 eurot : [URL][DOMAIN_NAME] 50ml paranduspints…" at bounding box center [746, 612] width 876 height 50
click at [556, 632] on textarea "20ml paranduspintsel/pliiats 9-14 eurot : [URL][DOMAIN_NAME] 50ml paranduspints…" at bounding box center [746, 612] width 876 height 50
paste textarea "[URL][DOMAIN_NAME]"
type textarea "20ml paranduspintsel/pliiats 9-14 eurot : [URL][DOMAIN_NAME] 50ml paranduspints…"
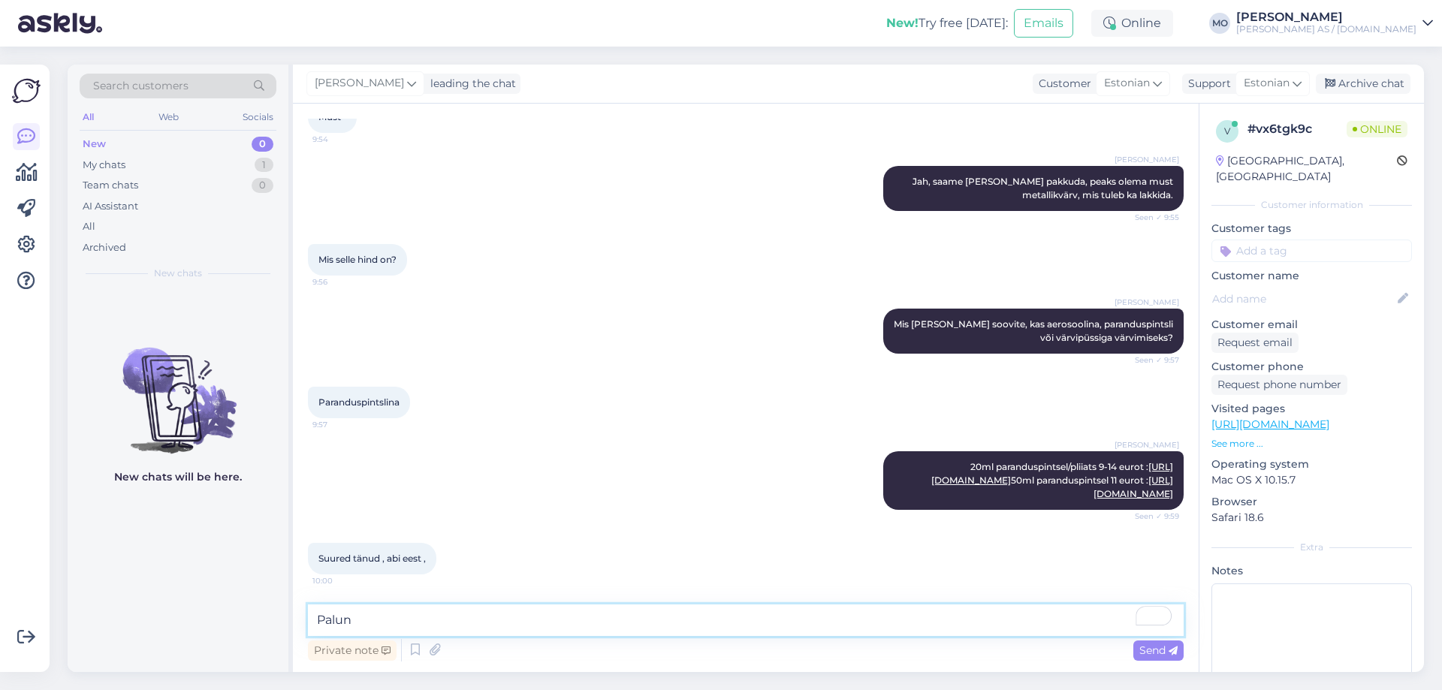
scroll to position [474, 0]
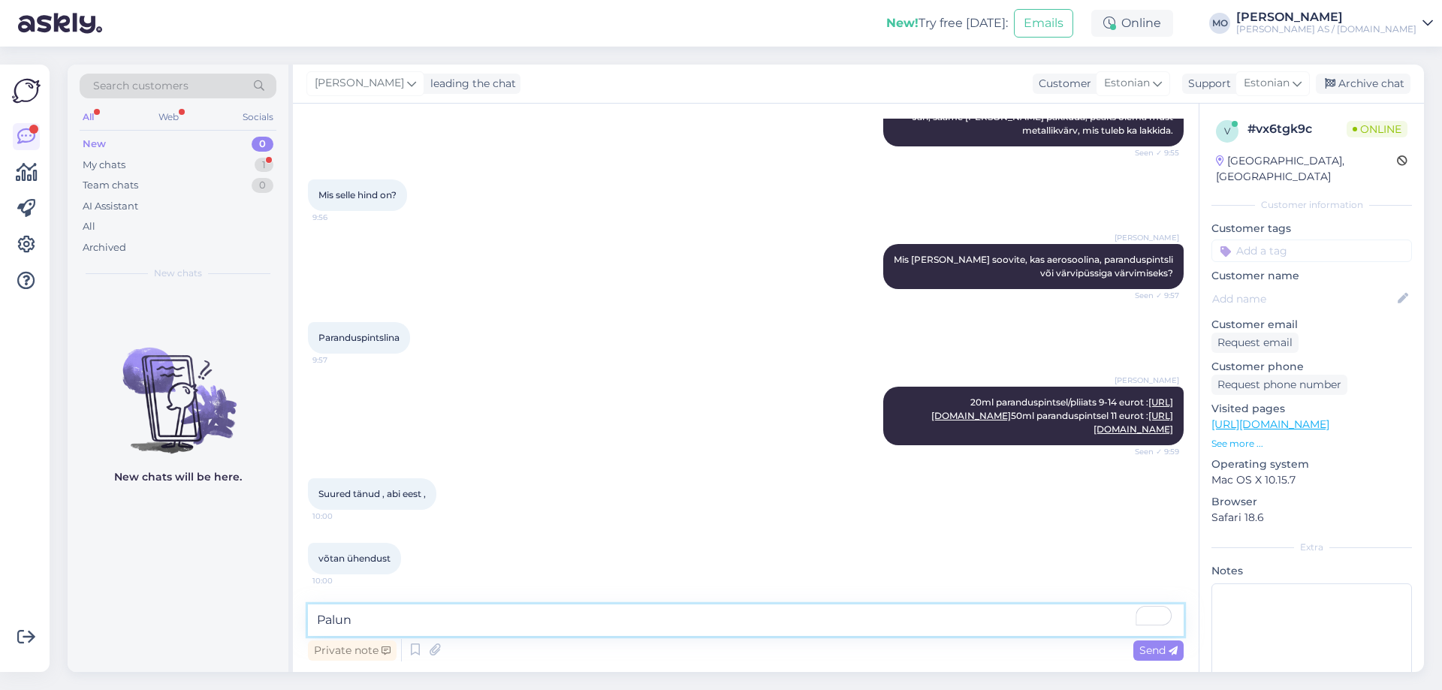
type textarea "Palun"
